Goal: Navigation & Orientation: Find specific page/section

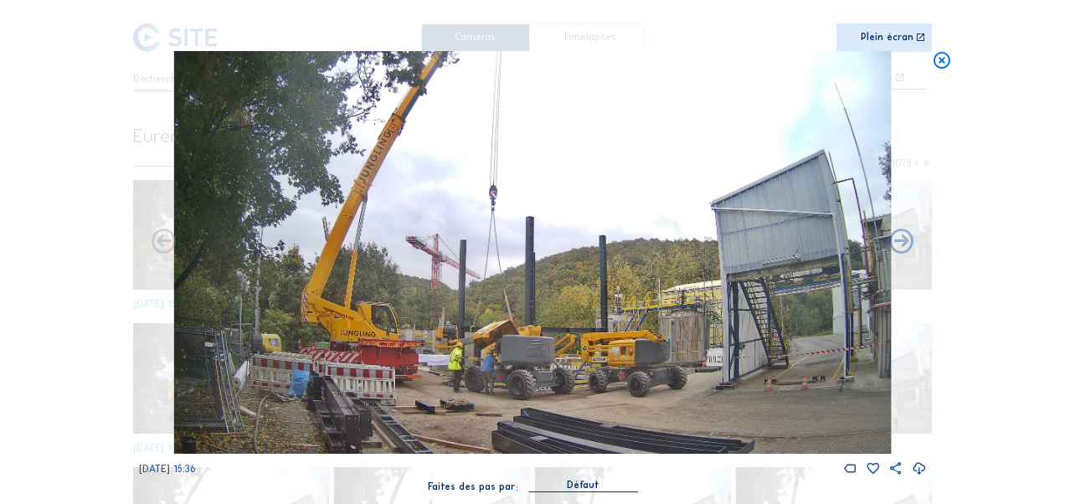
click at [935, 64] on icon at bounding box center [941, 61] width 19 height 20
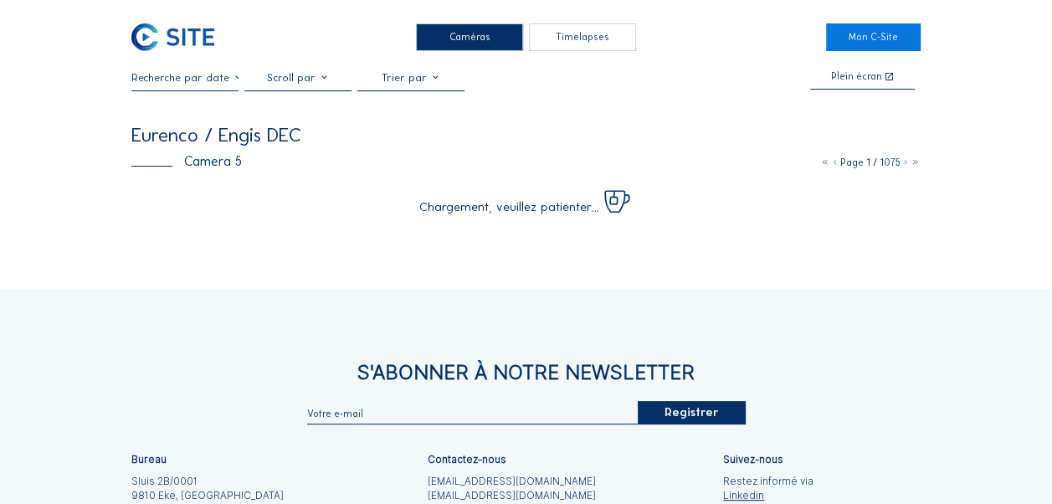
click at [457, 37] on div "Caméras" at bounding box center [469, 37] width 107 height 28
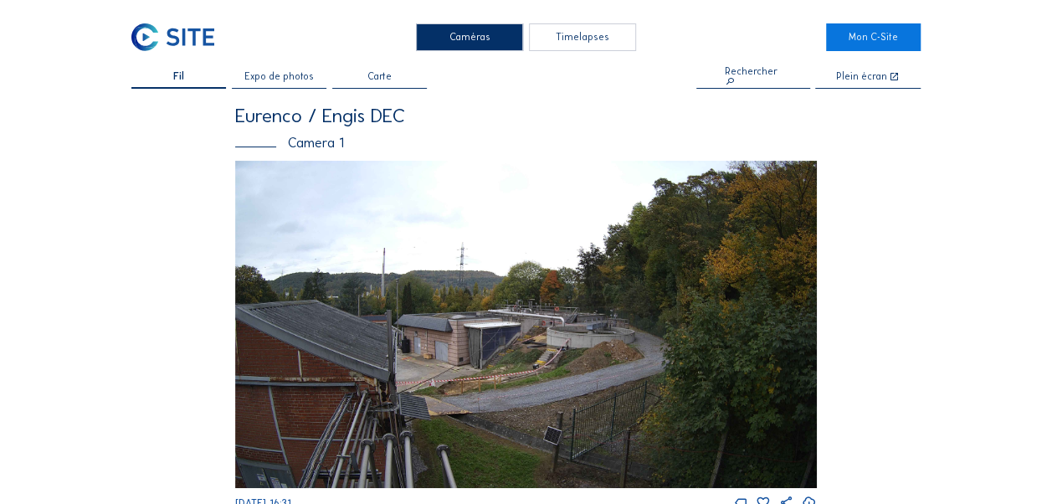
click at [323, 84] on div "Expo de photos" at bounding box center [279, 80] width 95 height 17
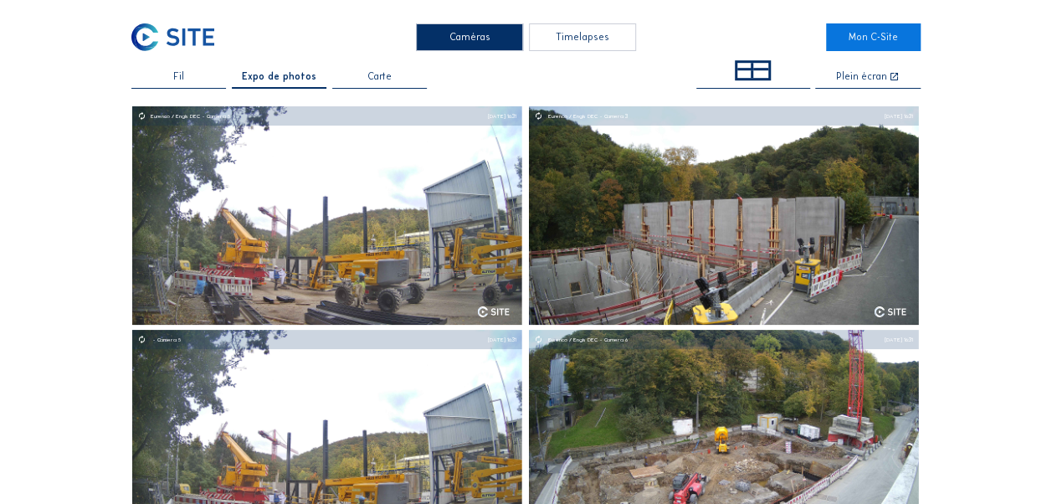
click at [164, 74] on div "Fil" at bounding box center [178, 80] width 95 height 17
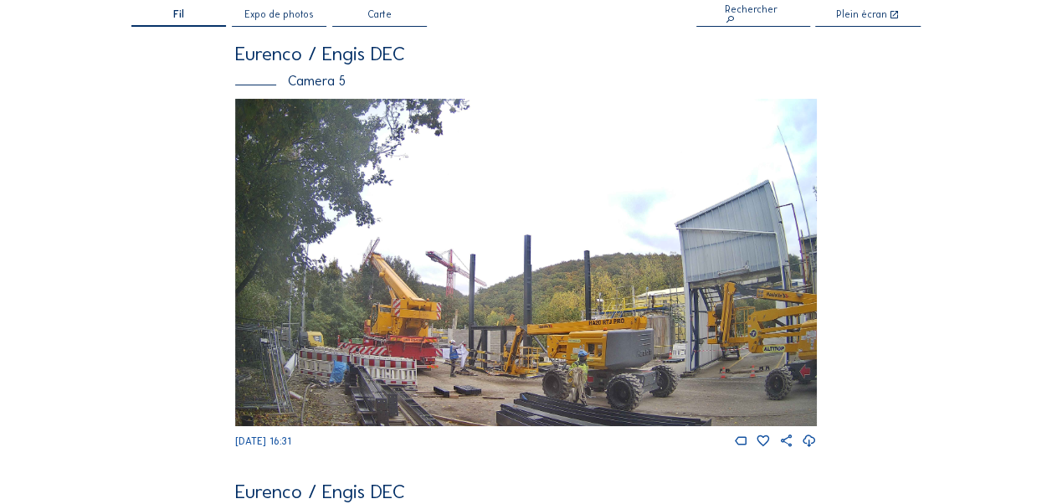
scroll to position [84, 0]
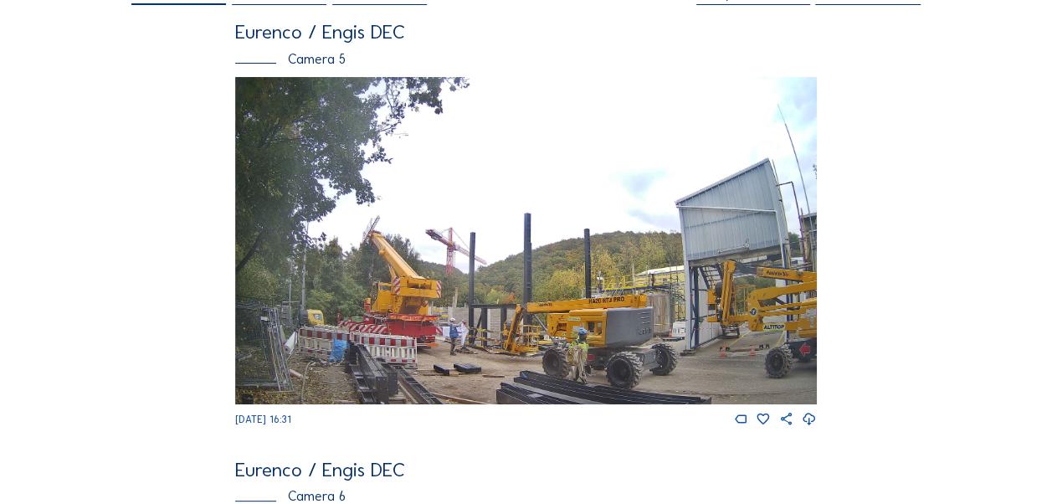
click at [543, 290] on img at bounding box center [526, 240] width 582 height 327
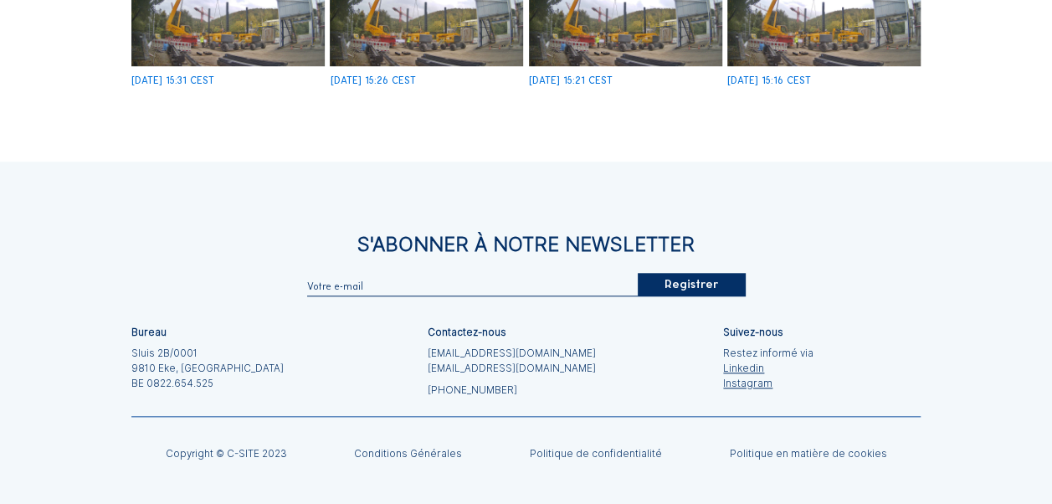
scroll to position [706, 0]
